Goal: Transaction & Acquisition: Purchase product/service

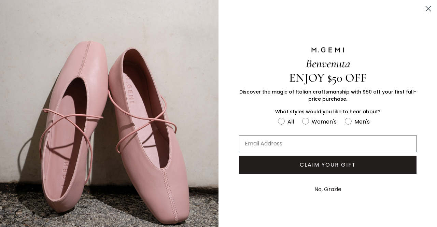
click at [424, 9] on circle "Close dialog" at bounding box center [427, 8] width 11 height 11
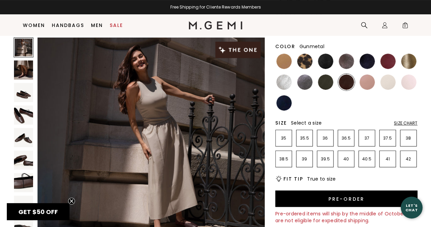
click at [305, 82] on img at bounding box center [304, 81] width 15 height 15
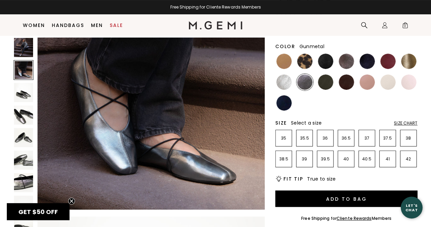
scroll to position [307, 0]
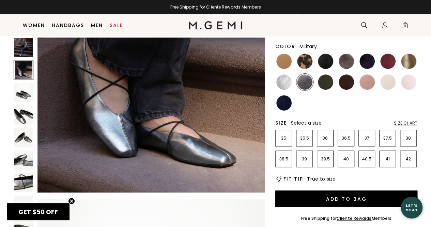
click at [324, 81] on img at bounding box center [325, 81] width 15 height 15
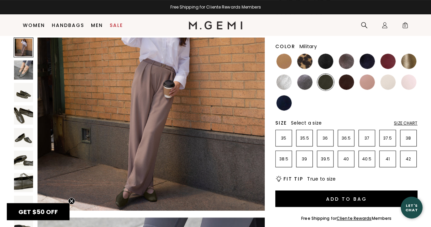
scroll to position [68, 0]
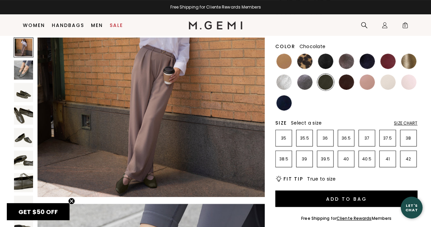
click at [342, 83] on img at bounding box center [346, 81] width 15 height 15
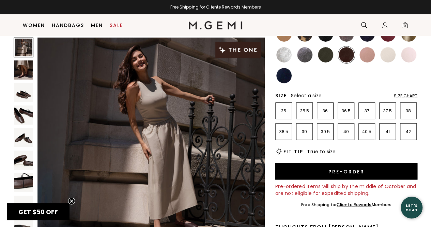
scroll to position [102, 0]
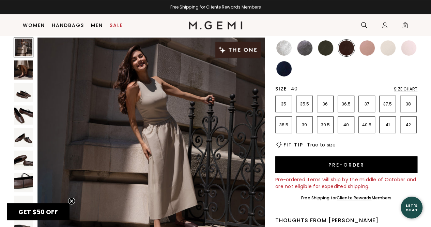
click at [342, 129] on li "40" at bounding box center [346, 124] width 17 height 17
click at [325, 125] on p "39.5" at bounding box center [326, 124] width 16 height 5
click at [325, 104] on p "36" at bounding box center [326, 103] width 16 height 5
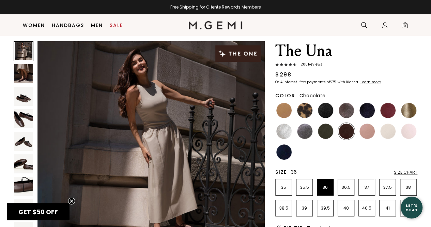
scroll to position [9, 0]
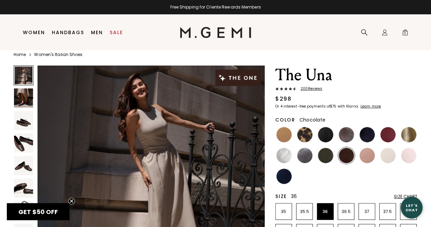
drag, startPoint x: 256, startPoint y: 34, endPoint x: 239, endPoint y: 34, distance: 17.1
click at [239, 34] on div "Icons/20x20/hamburger@2x Women Shop All Shoes New Arrivals Bestsellers Essentia…" at bounding box center [215, 32] width 393 height 36
